Goal: Communication & Community: Connect with others

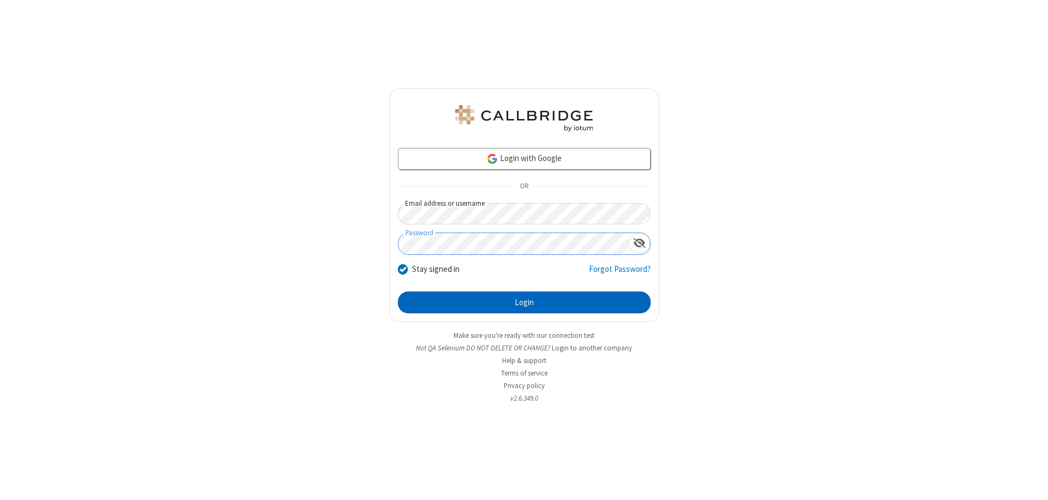
click at [524, 302] on button "Login" at bounding box center [524, 303] width 253 height 22
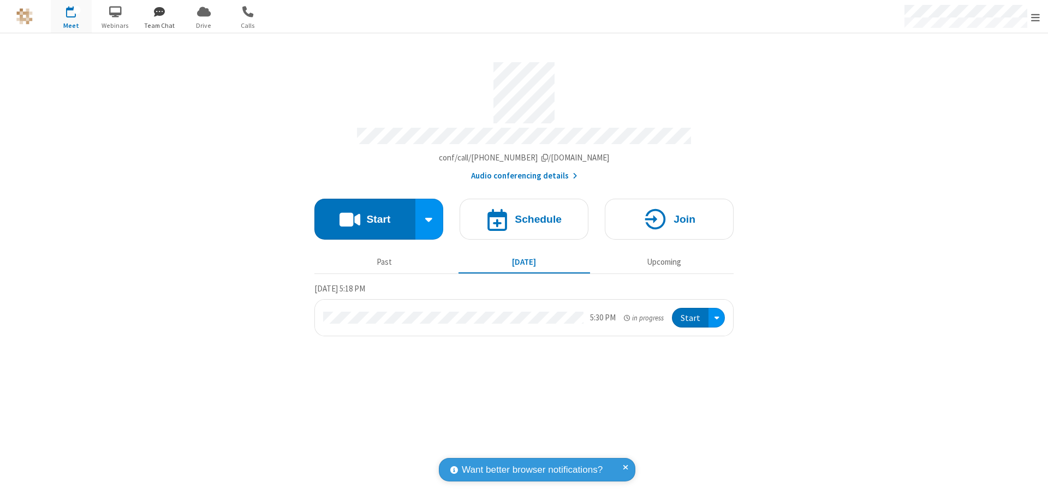
click at [159, 11] on span "button" at bounding box center [159, 11] width 41 height 19
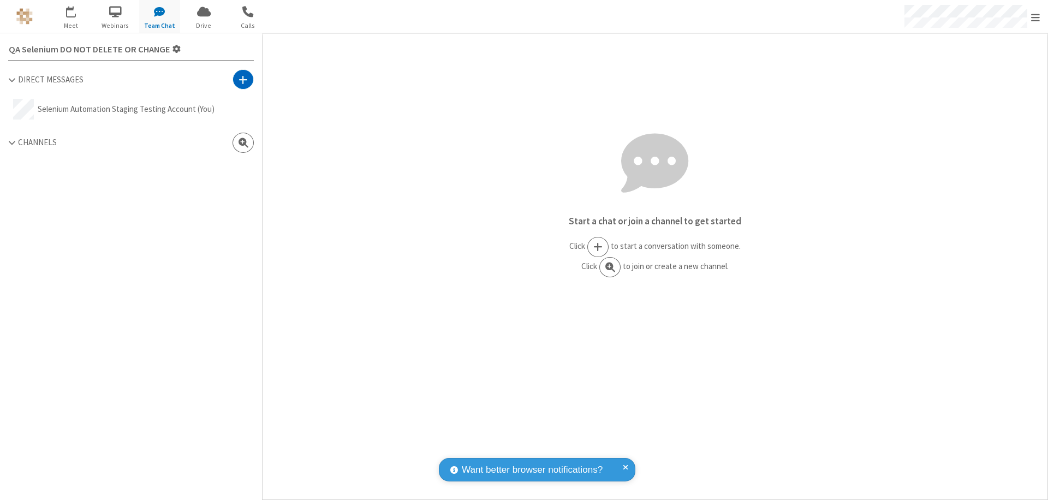
click at [243, 79] on span at bounding box center [243, 79] width 9 height 11
